Goal: Transaction & Acquisition: Purchase product/service

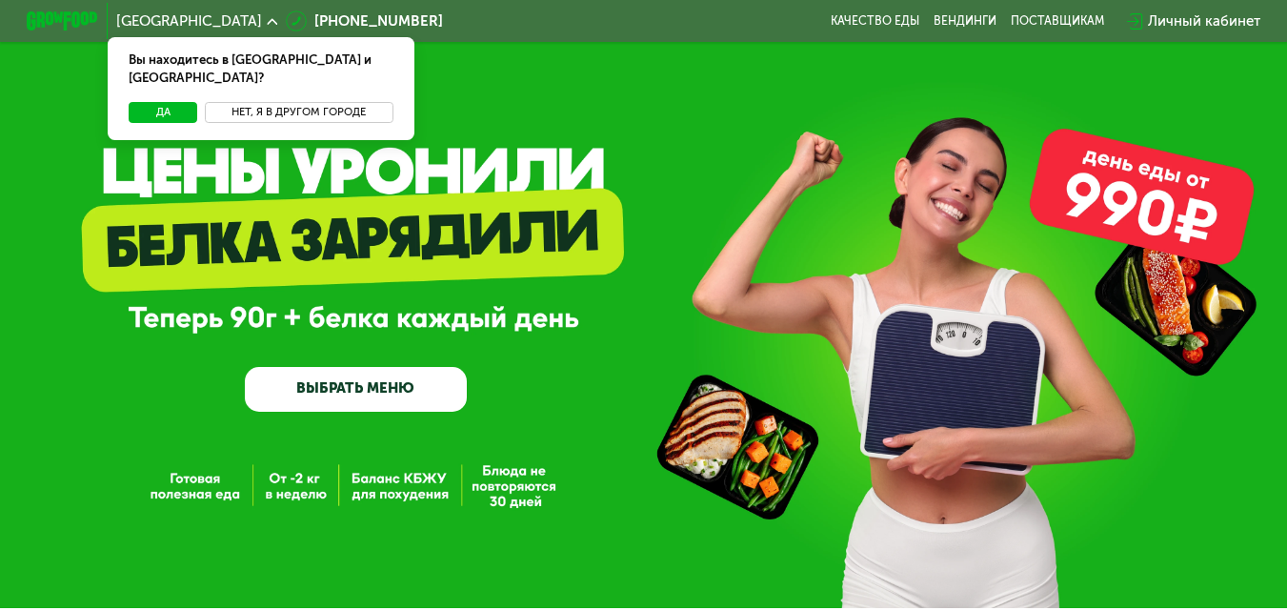
click at [264, 103] on button "Нет, я в другом городе" at bounding box center [299, 113] width 189 height 22
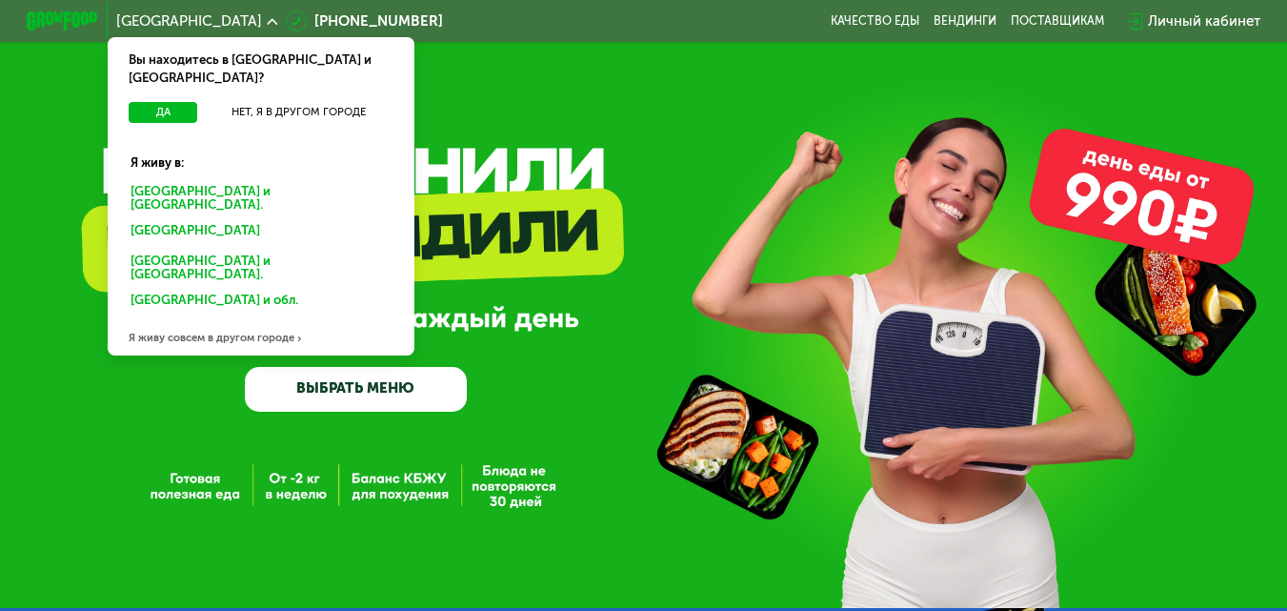
click at [195, 218] on div "[GEOGRAPHIC_DATA] и [GEOGRAPHIC_DATA]." at bounding box center [257, 232] width 279 height 29
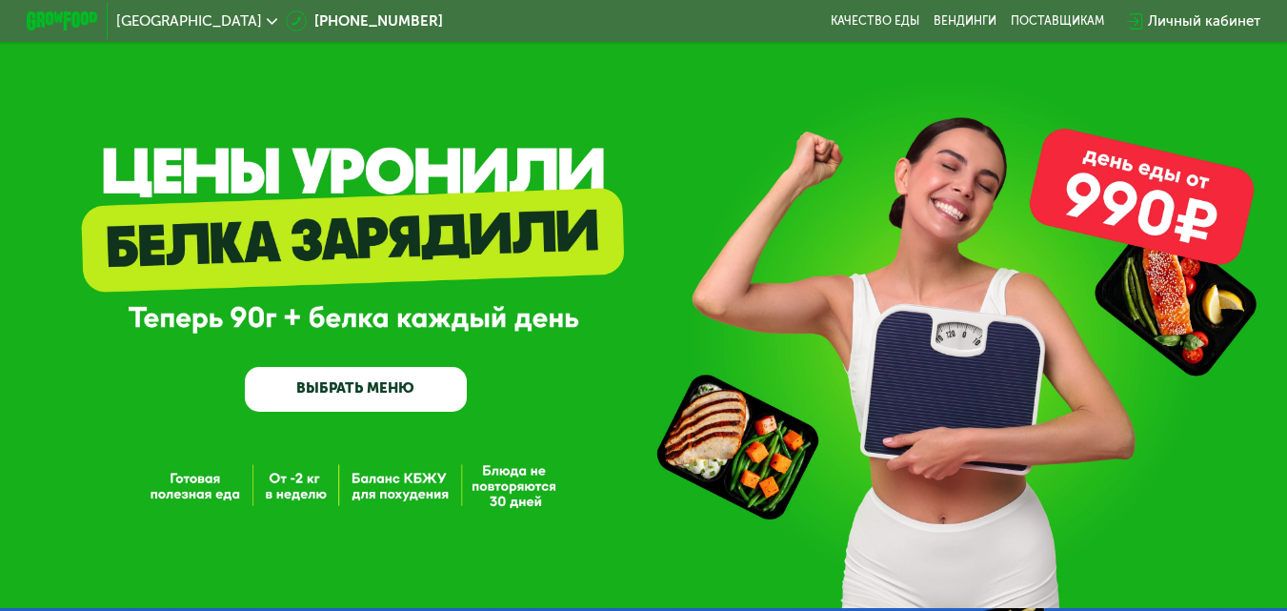
click at [386, 391] on link "ВЫБРАТЬ МЕНЮ" at bounding box center [356, 389] width 223 height 45
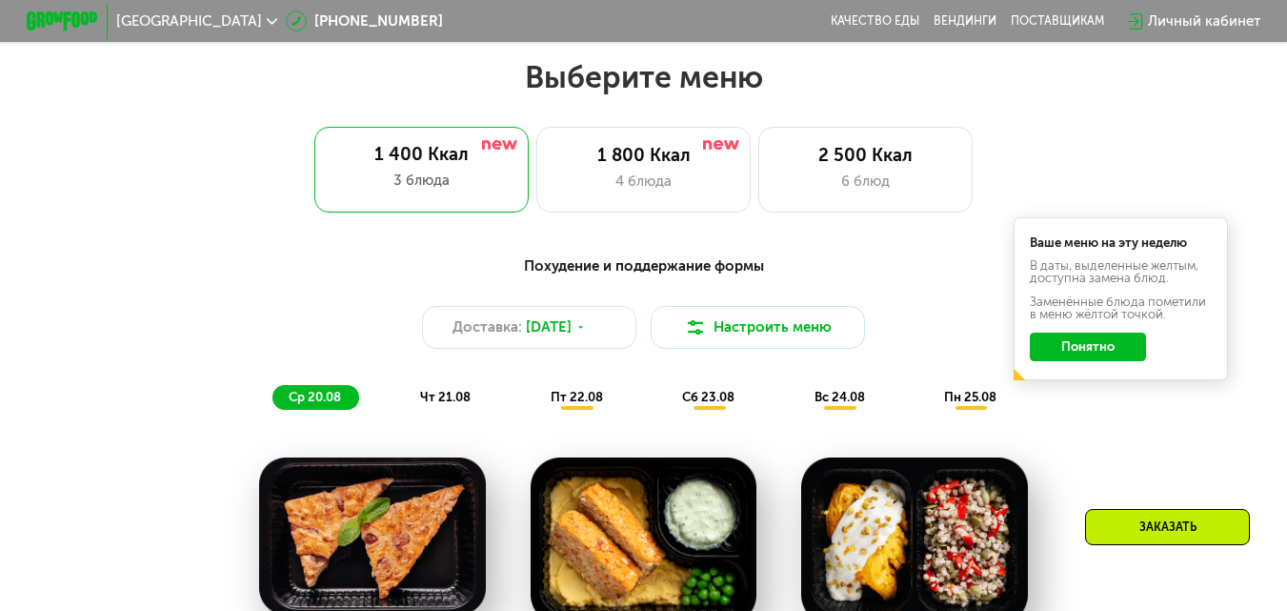
scroll to position [778, 0]
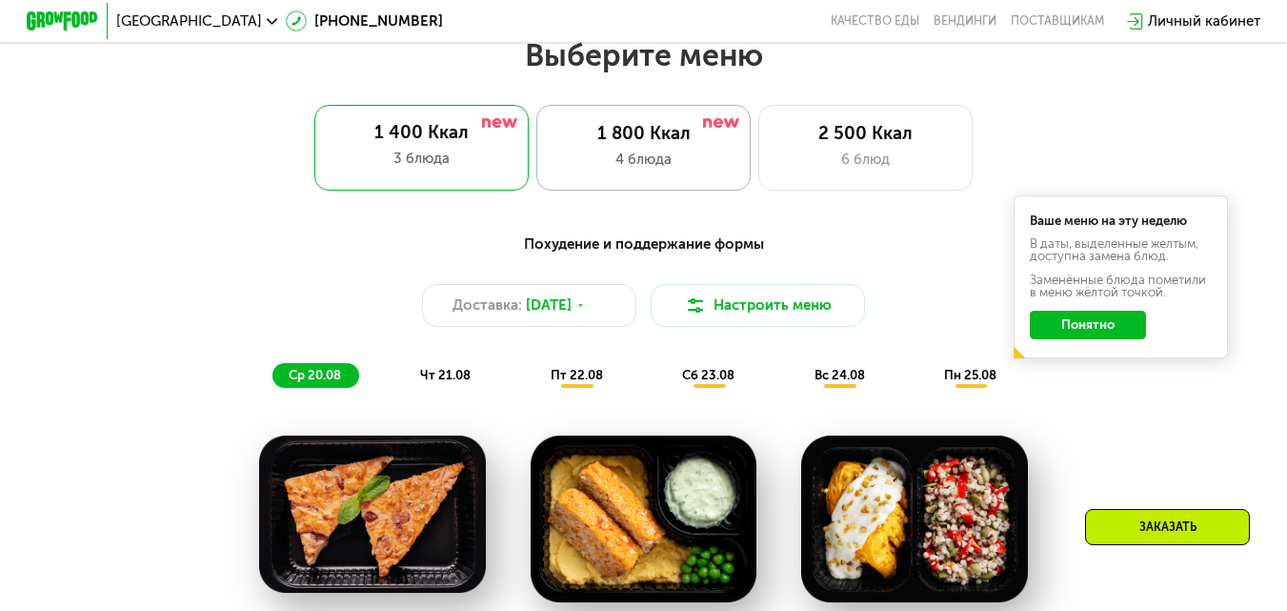
click at [635, 158] on div "4 блюда" at bounding box center [644, 160] width 177 height 22
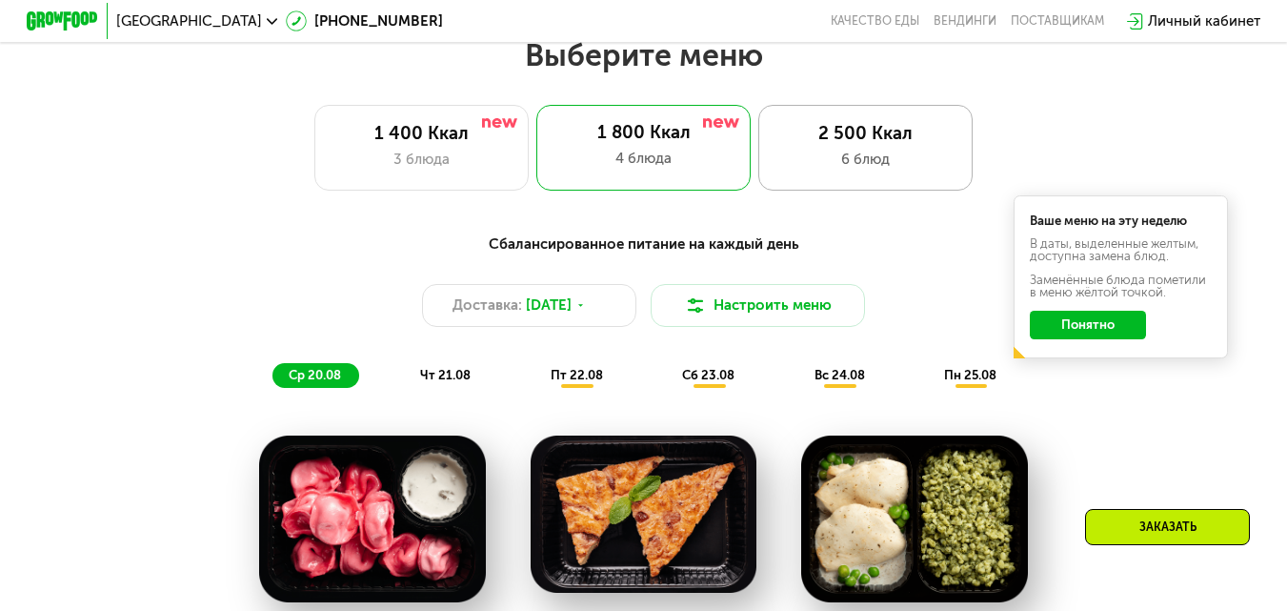
click at [858, 159] on div "6 блюд" at bounding box center [865, 160] width 177 height 22
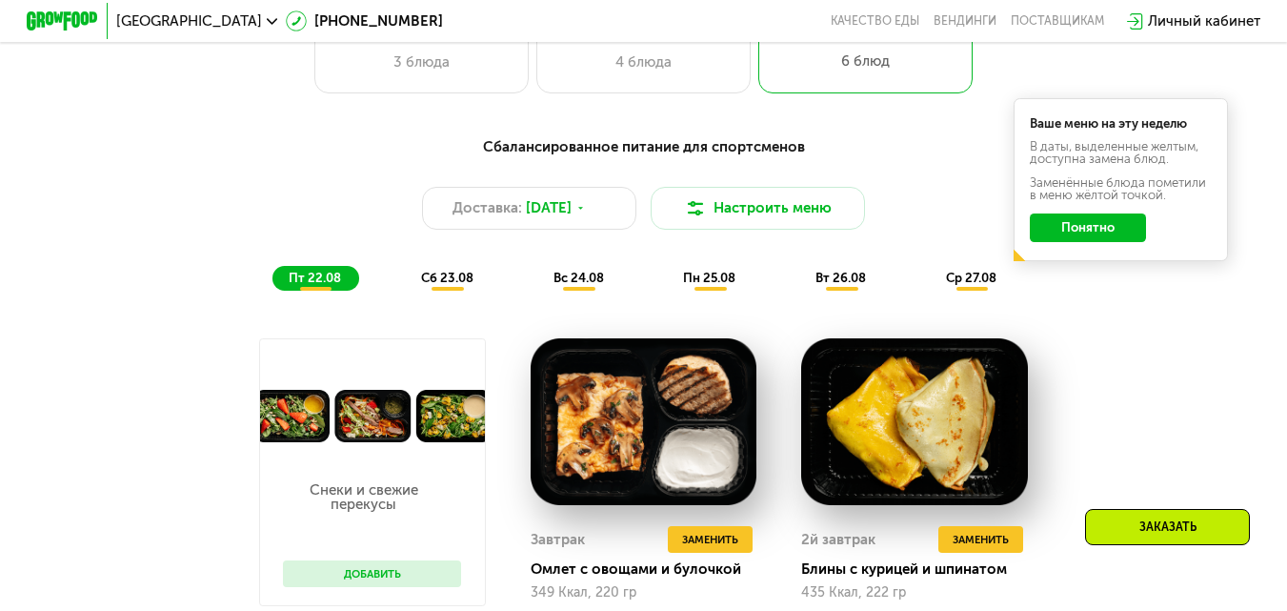
scroll to position [873, 0]
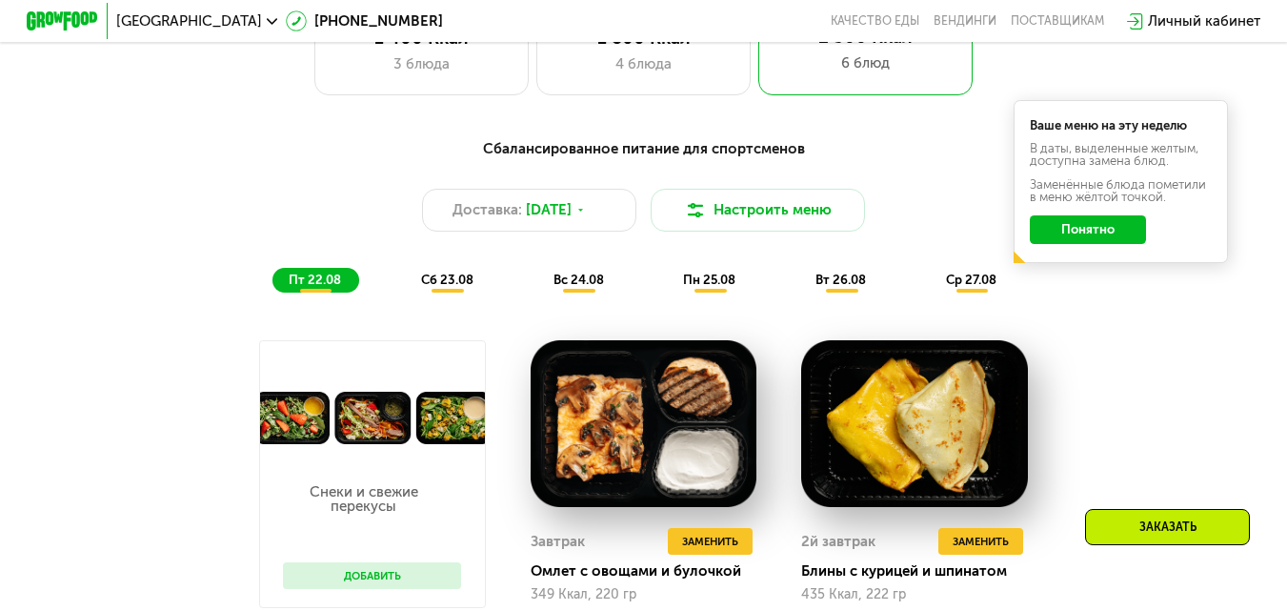
click at [537, 293] on div "сб 23.08" at bounding box center [579, 280] width 85 height 25
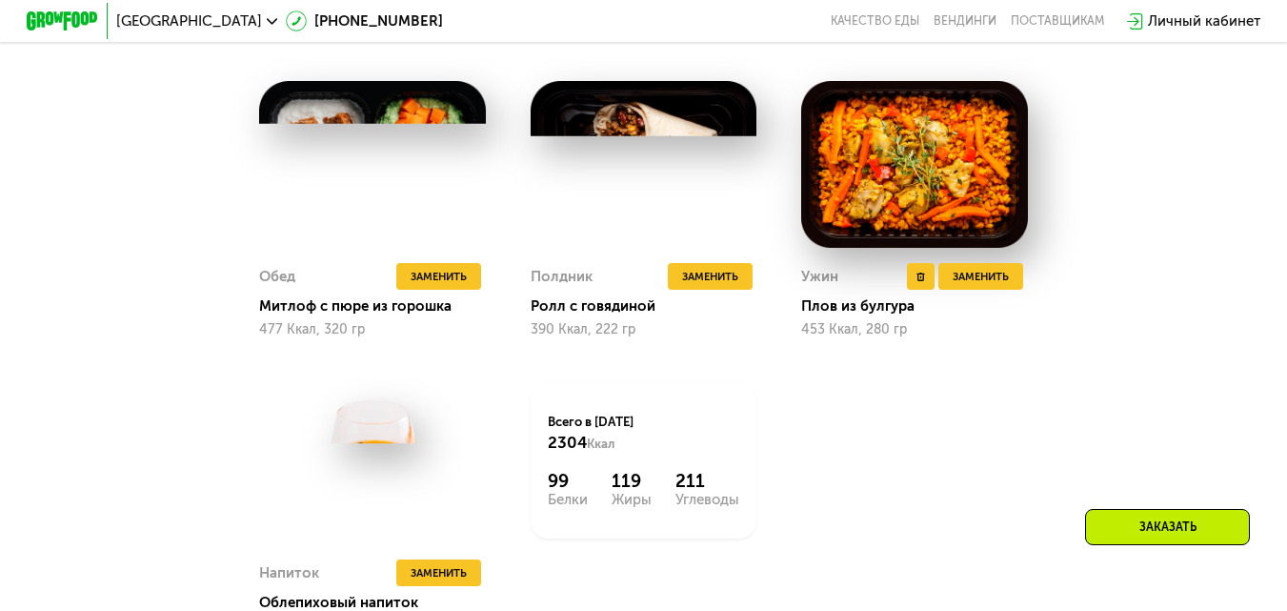
scroll to position [1063, 0]
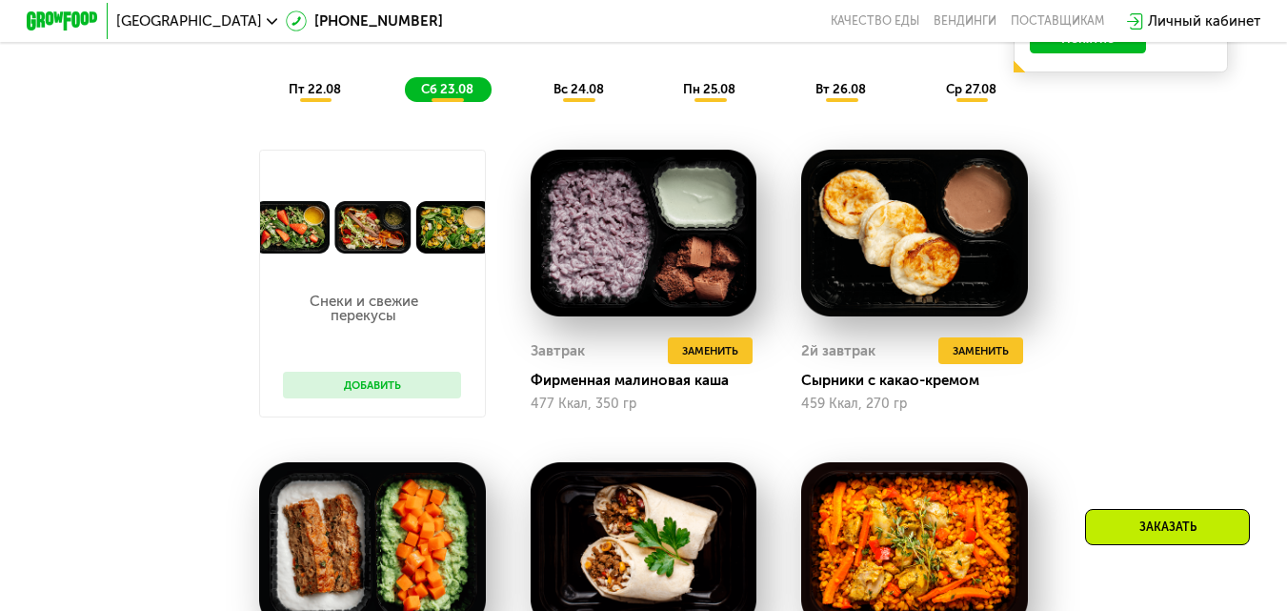
click at [592, 96] on span "вс 24.08" at bounding box center [579, 89] width 51 height 14
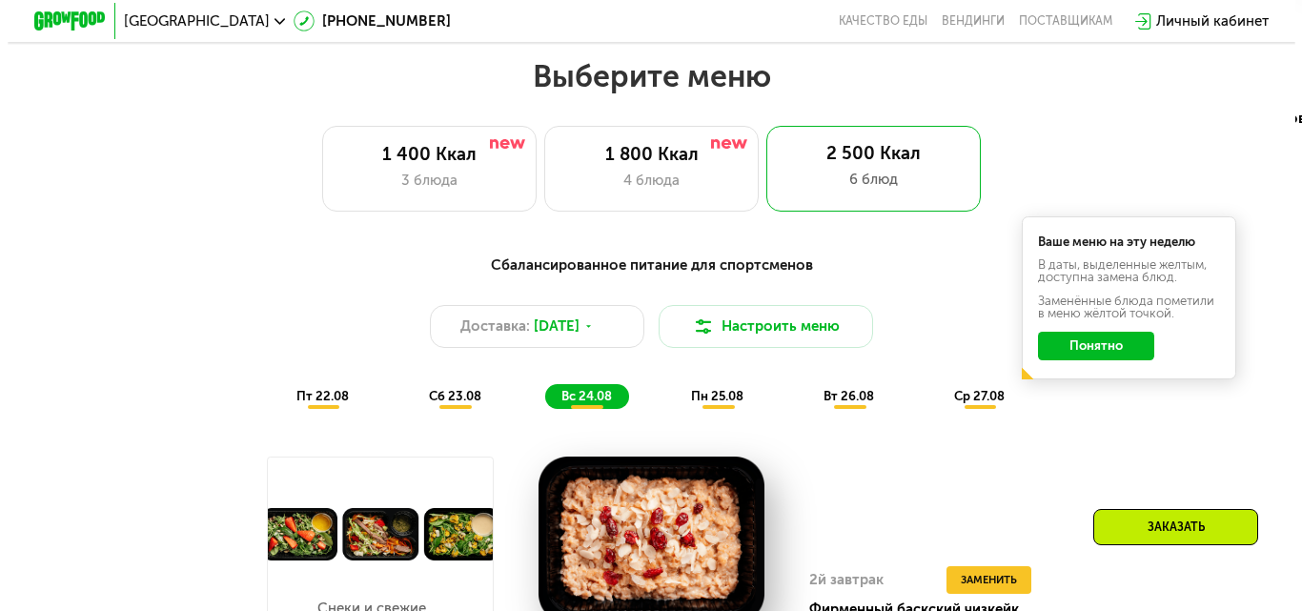
scroll to position [778, 0]
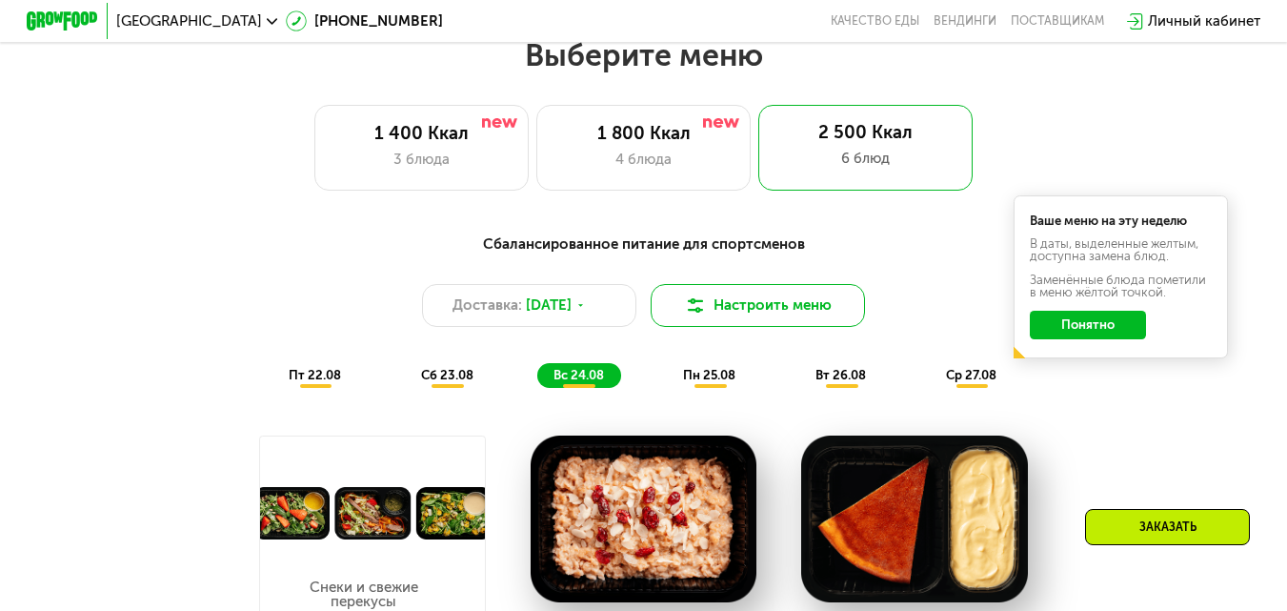
click at [759, 317] on button "Настроить меню" at bounding box center [758, 305] width 214 height 43
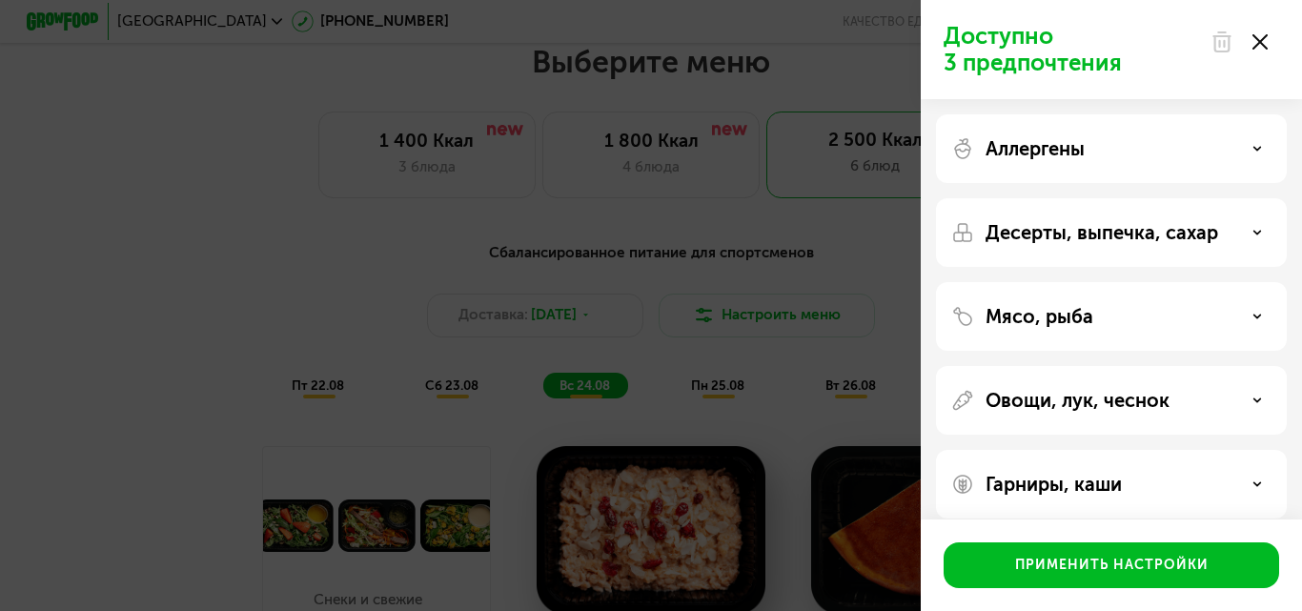
click at [1264, 140] on div "Аллергены" at bounding box center [1111, 148] width 320 height 23
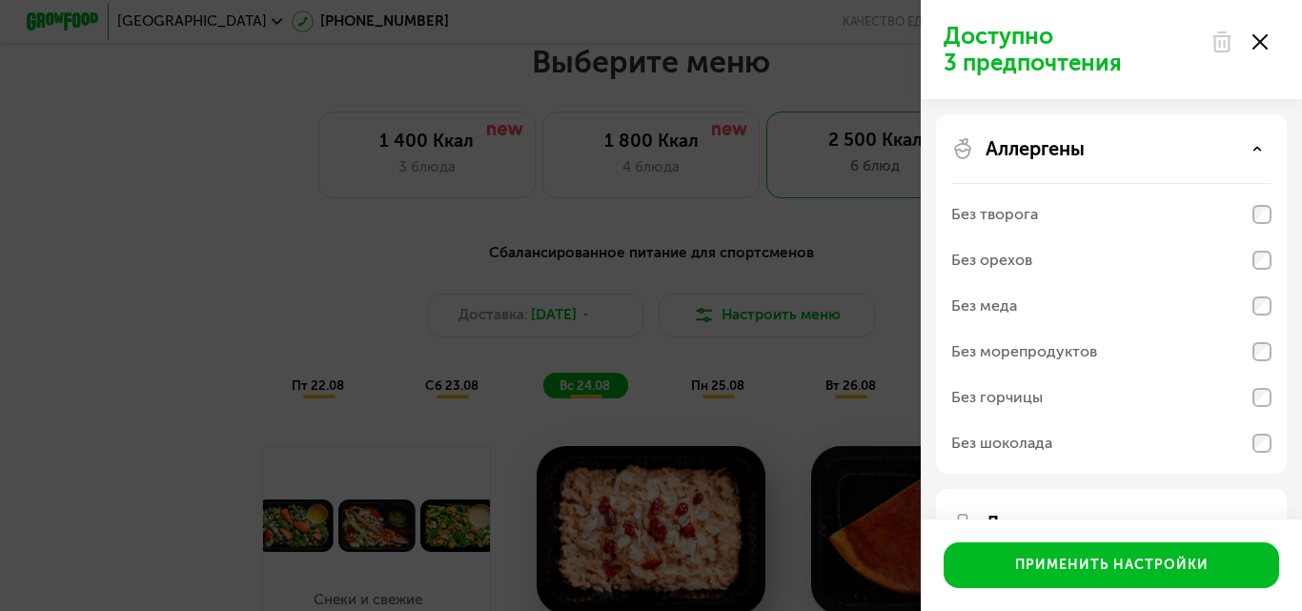
click at [1259, 138] on div "Аллергены" at bounding box center [1111, 148] width 320 height 23
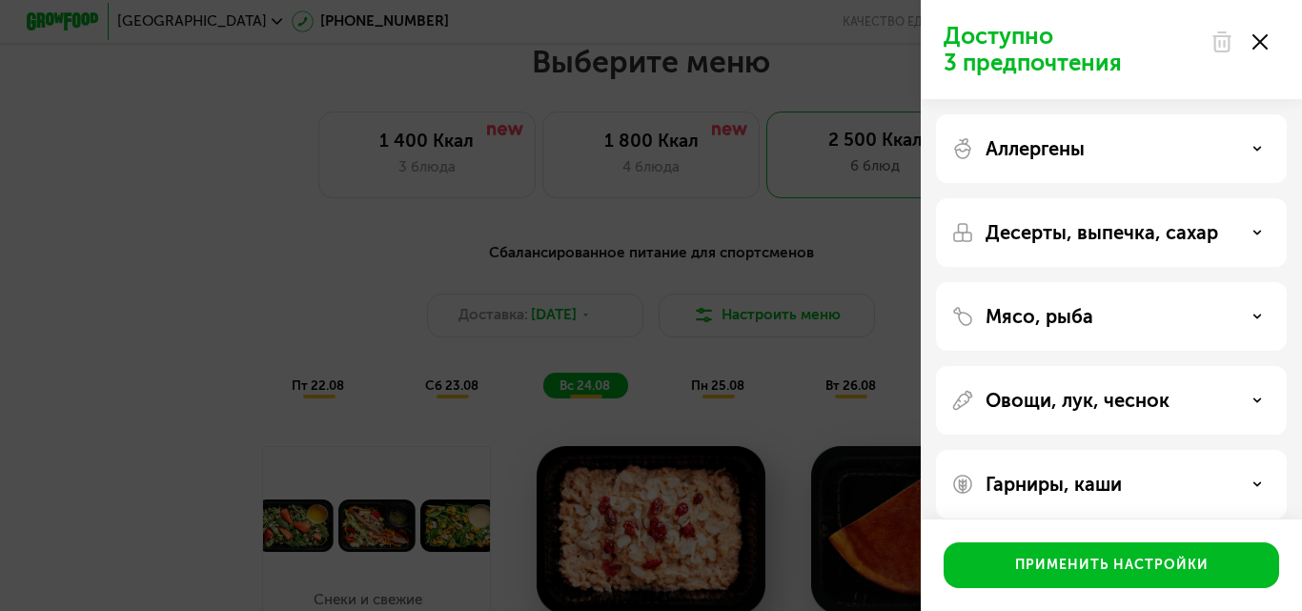
click at [1260, 232] on icon at bounding box center [1257, 233] width 10 height 10
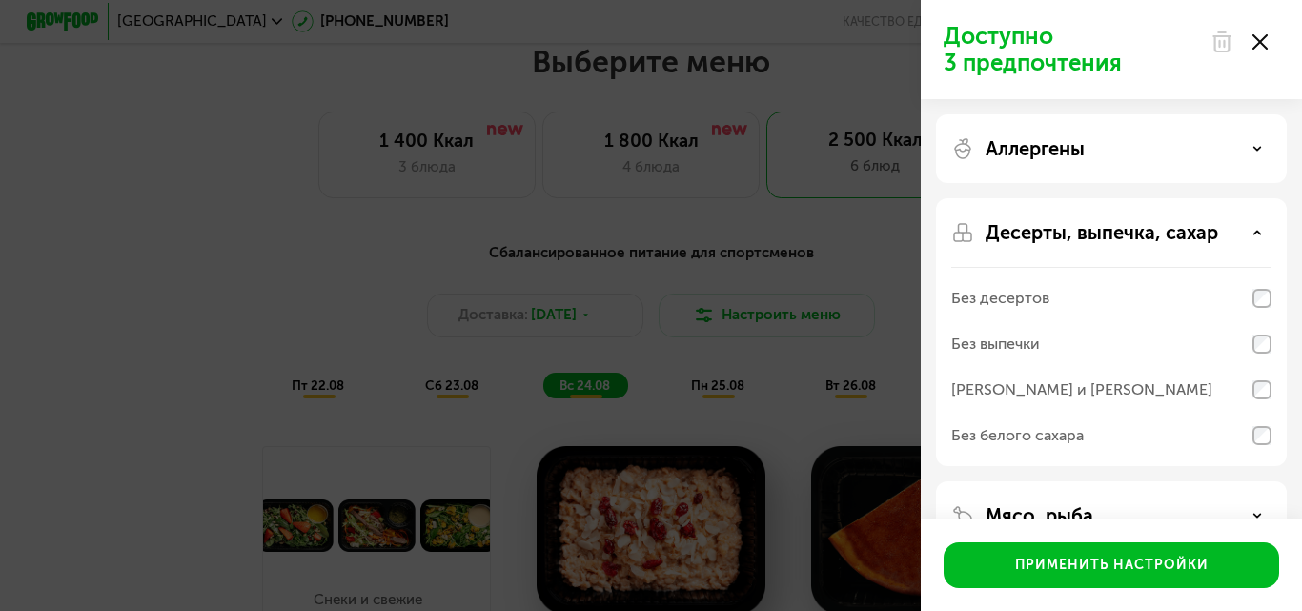
click at [1260, 232] on icon at bounding box center [1257, 233] width 10 height 10
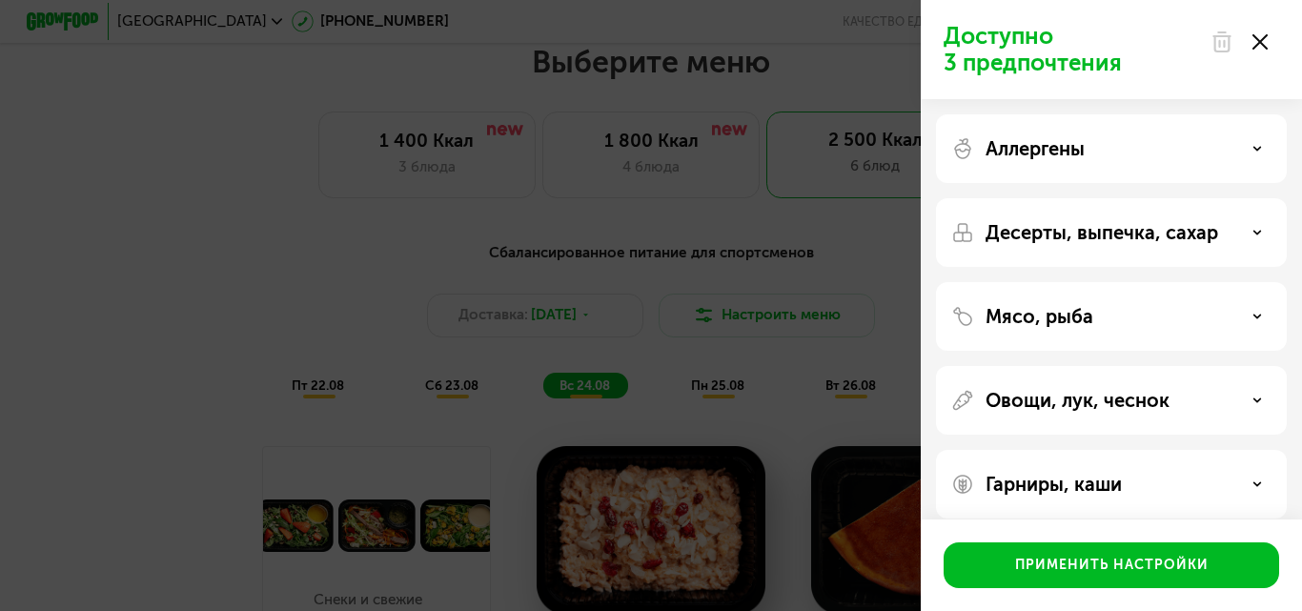
click at [1262, 313] on div "Мясо, рыба" at bounding box center [1111, 316] width 320 height 23
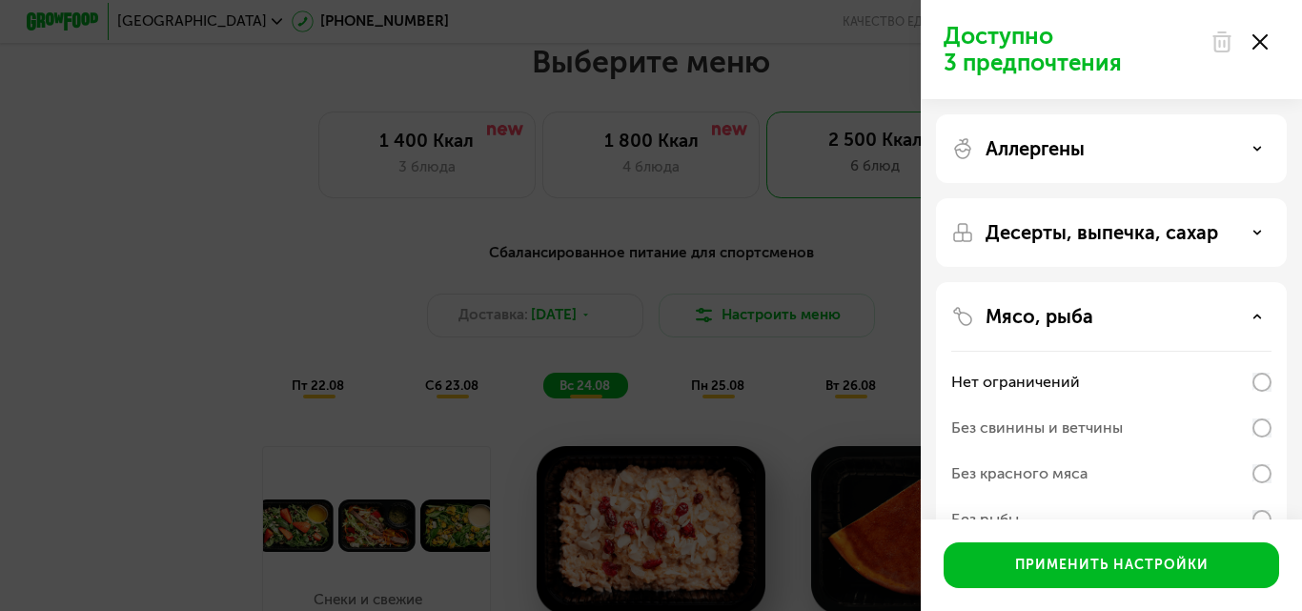
scroll to position [191, 0]
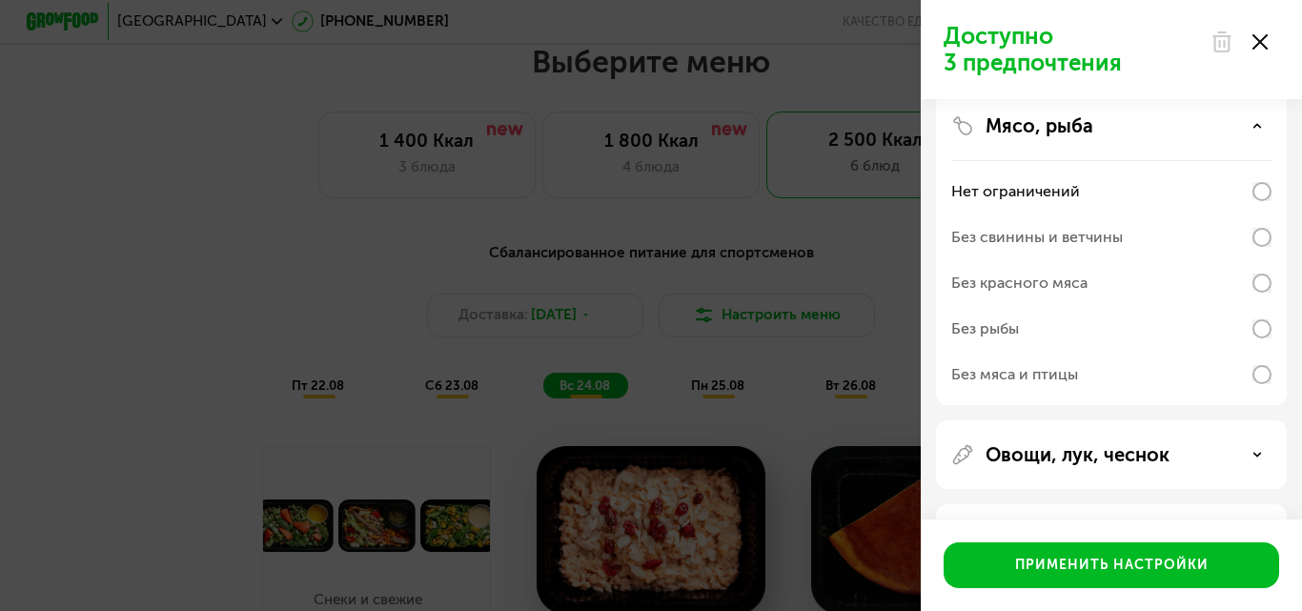
click at [1247, 133] on div "Мясо, рыба" at bounding box center [1111, 125] width 320 height 23
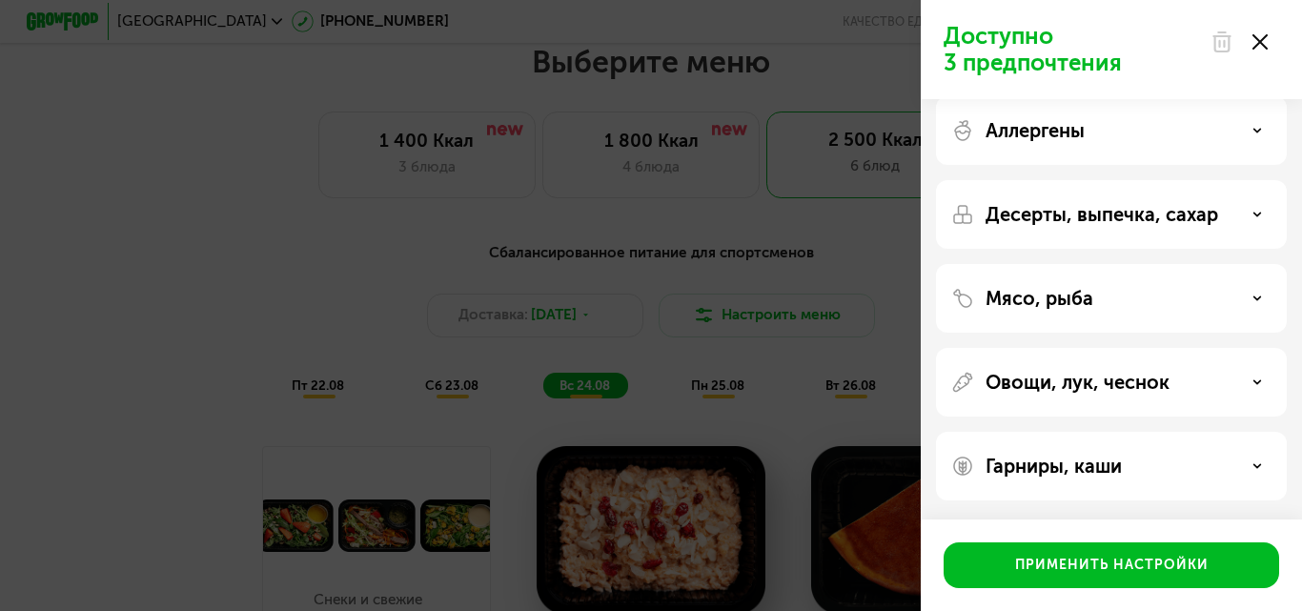
click at [1256, 462] on icon at bounding box center [1257, 466] width 10 height 10
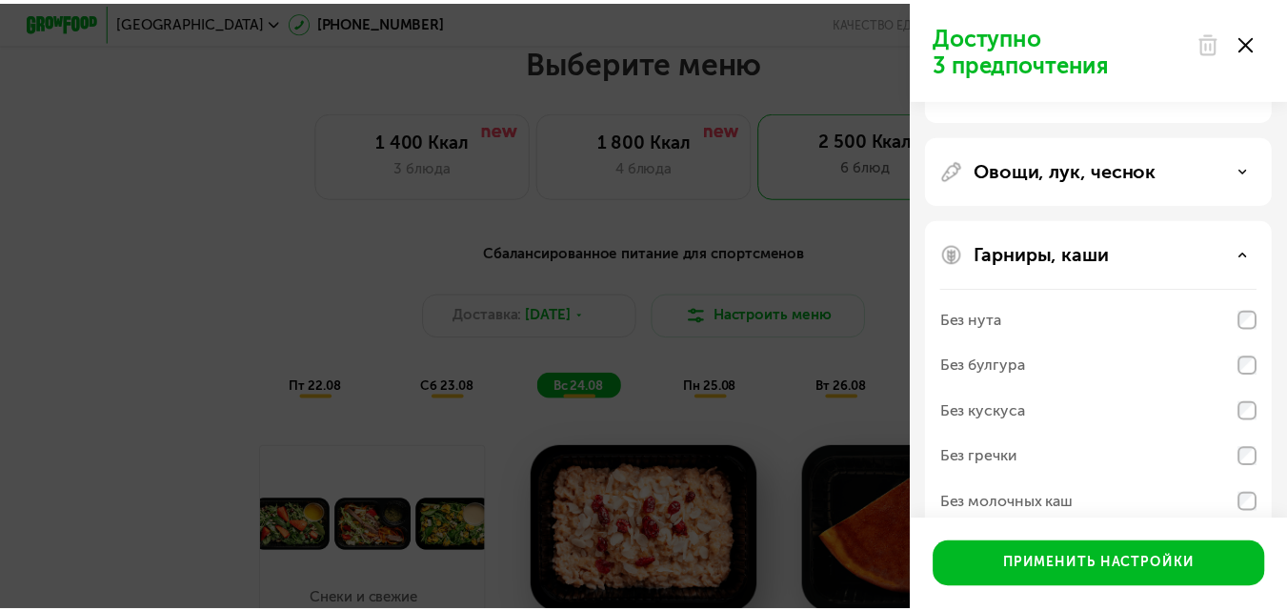
scroll to position [263, 0]
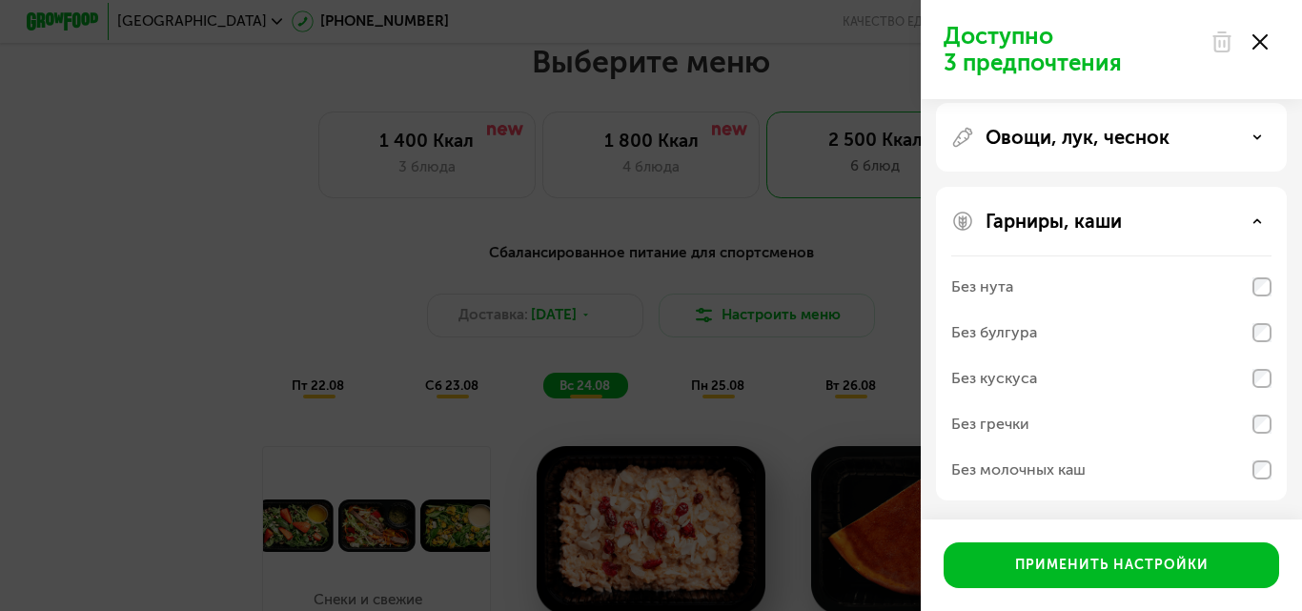
click at [729, 267] on div "Доступно 3 предпочтения Аллергены Десерты, выпечка, сахар Мясо, рыба Овощи, лук…" at bounding box center [651, 305] width 1302 height 611
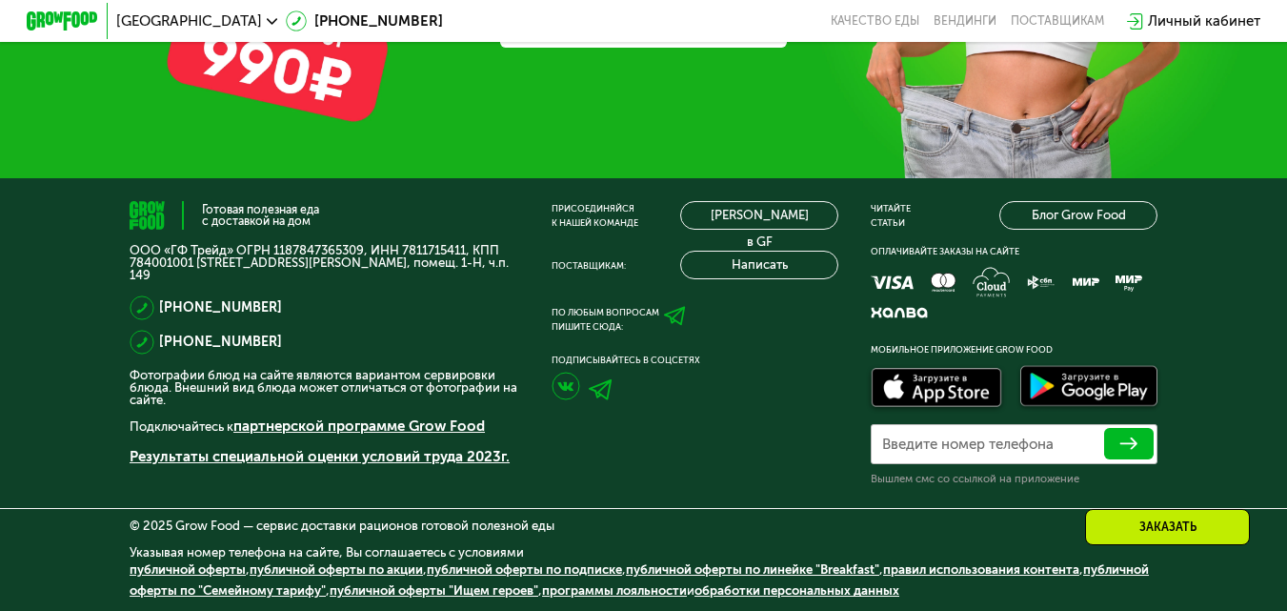
scroll to position [5918, 0]
